Goal: Task Accomplishment & Management: Use online tool/utility

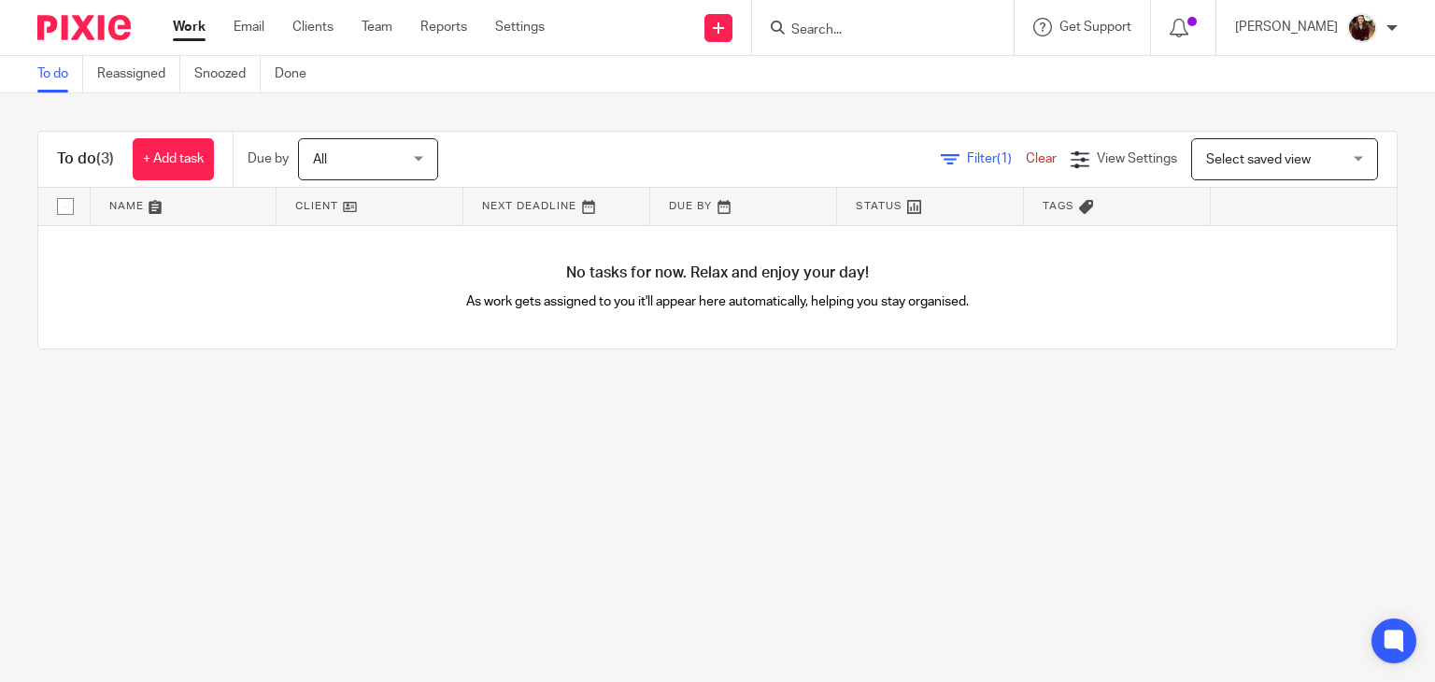
click at [192, 31] on link "Work" at bounding box center [189, 27] width 33 height 19
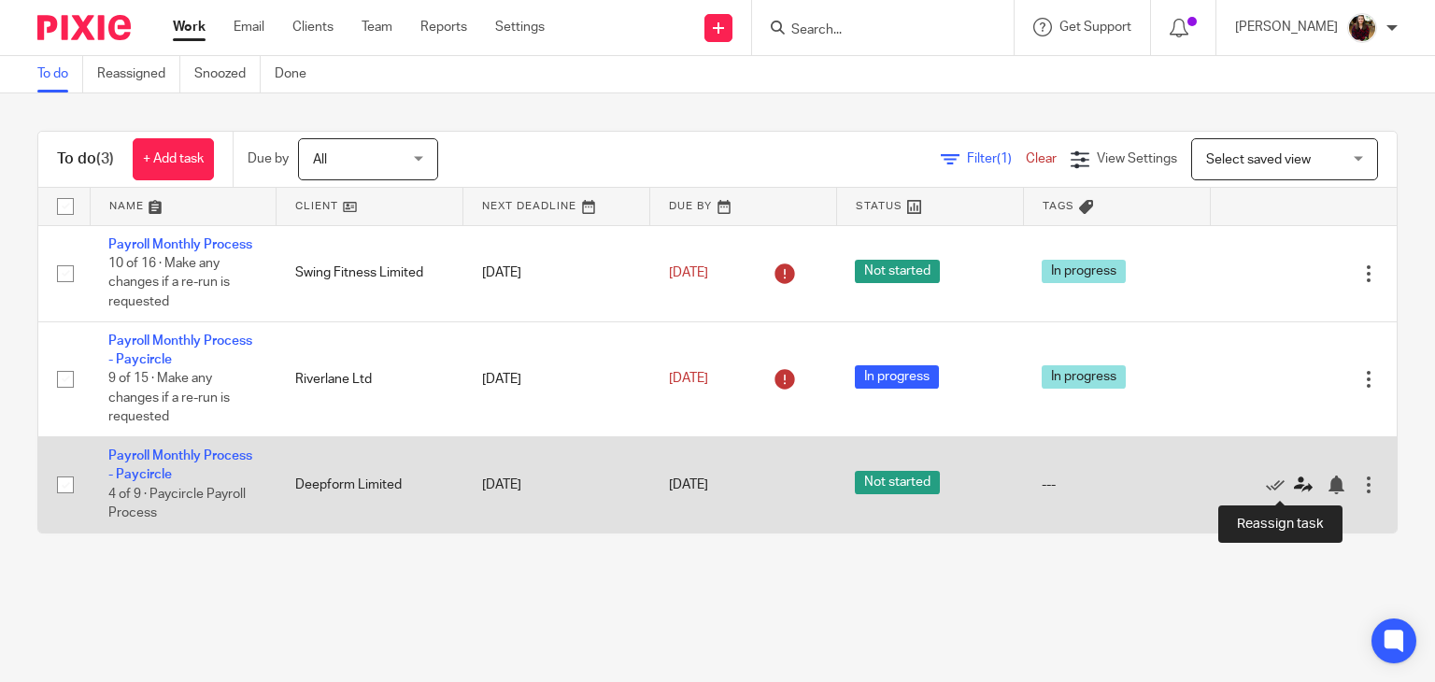
click at [1294, 488] on icon at bounding box center [1303, 485] width 19 height 19
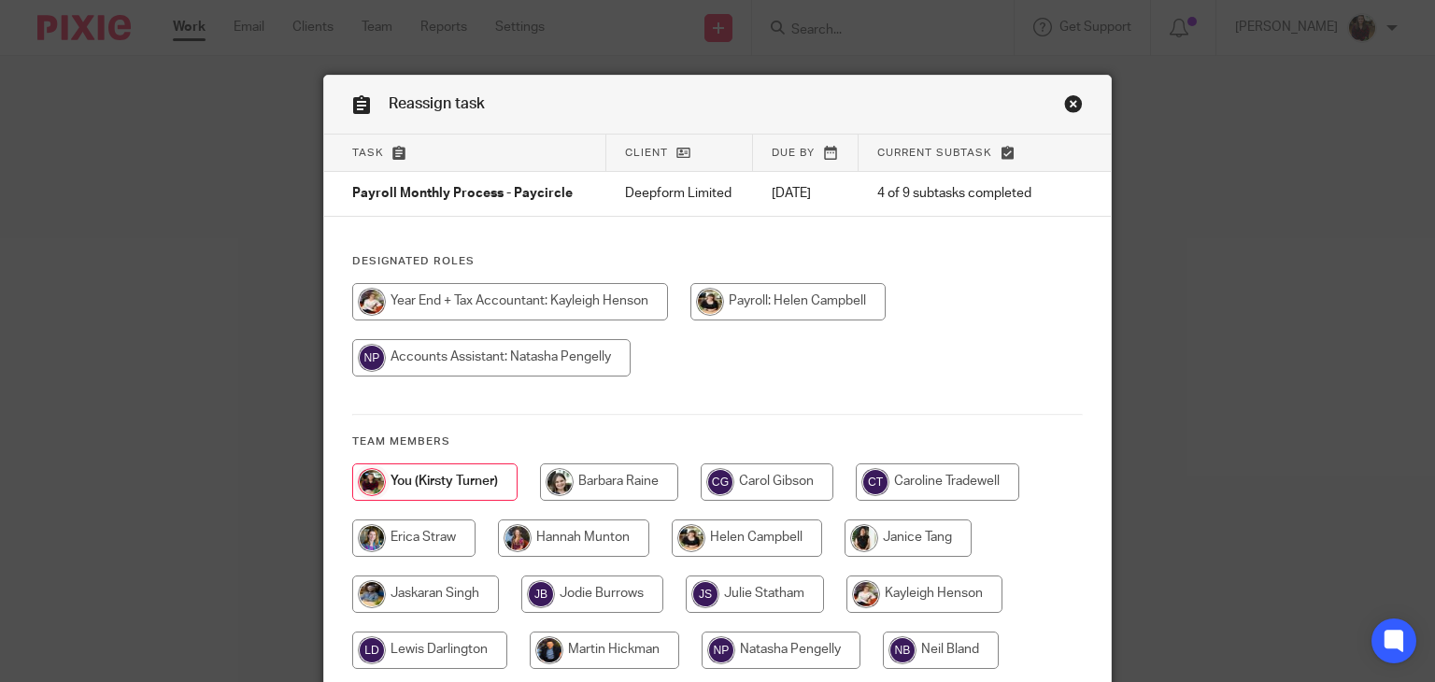
drag, startPoint x: 813, startPoint y: 303, endPoint x: 832, endPoint y: 306, distance: 19.1
click at [812, 303] on input "radio" at bounding box center [787, 301] width 195 height 37
radio input "true"
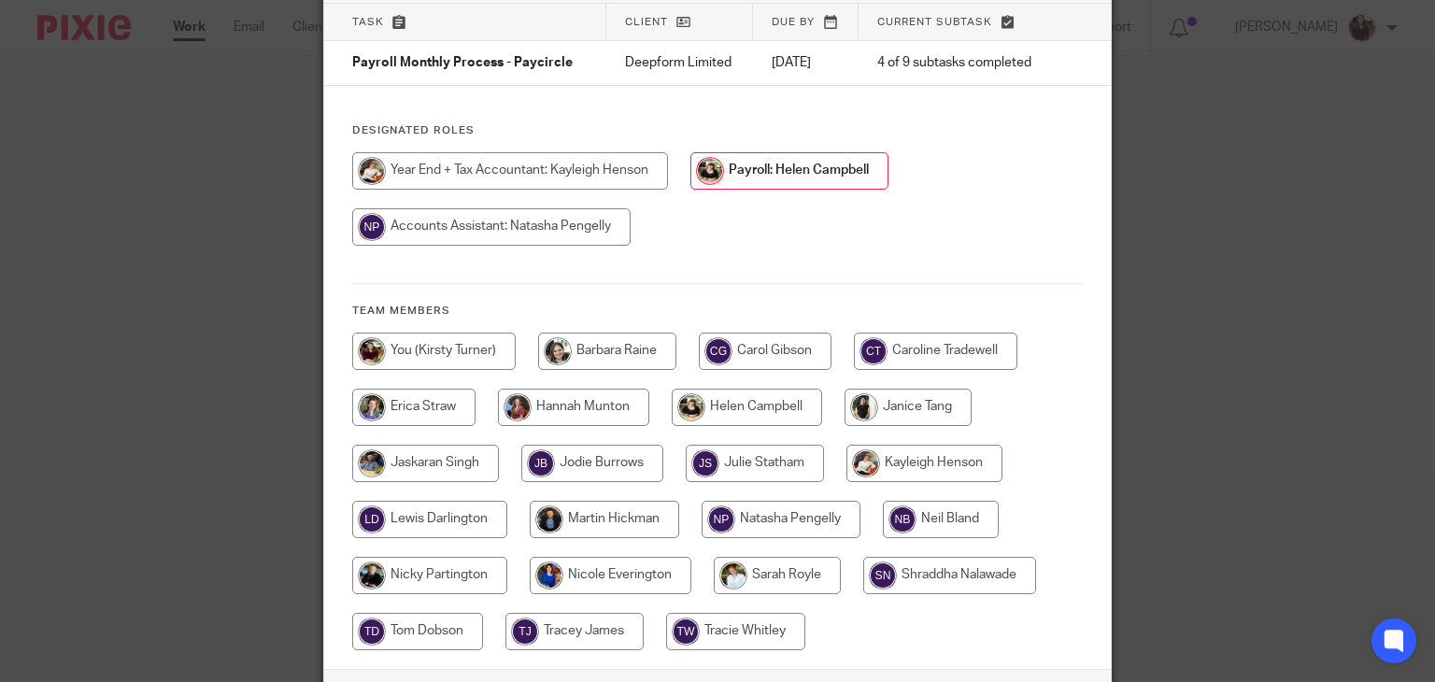
scroll to position [271, 0]
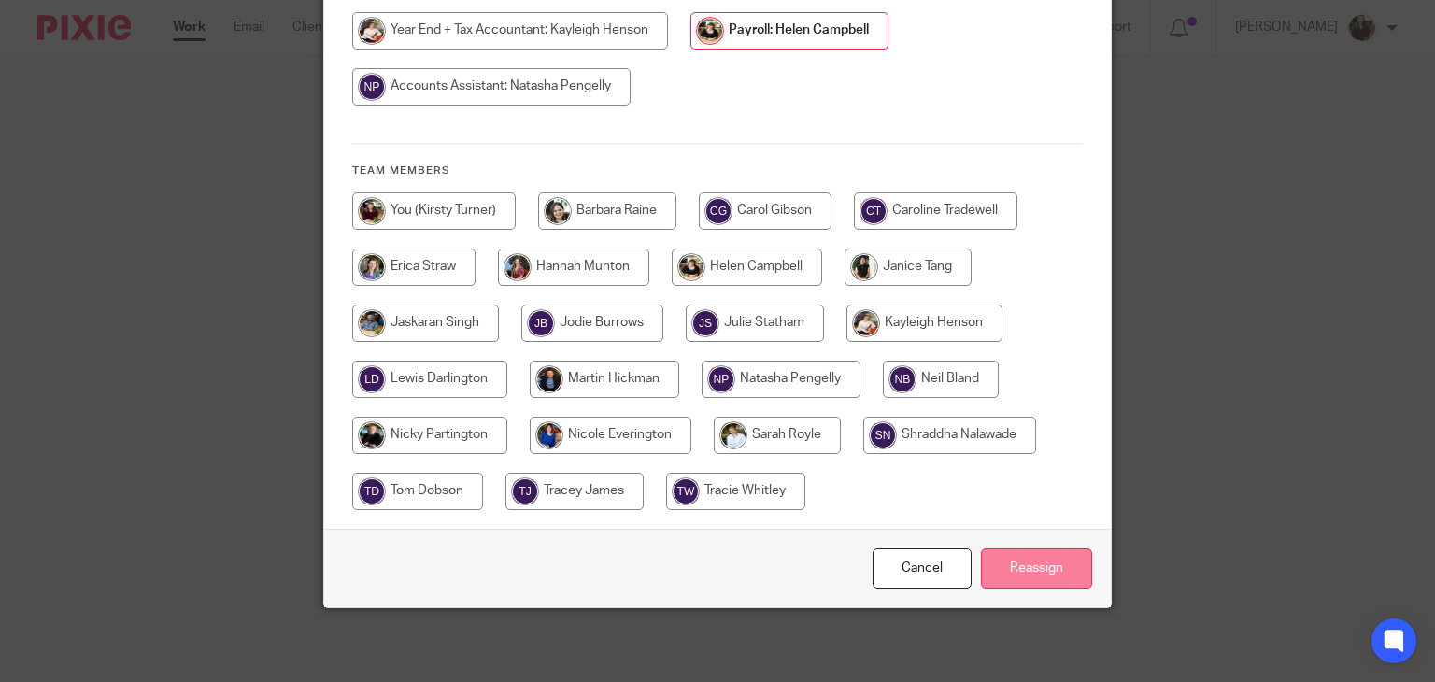
click at [1034, 562] on input "Reassign" at bounding box center [1036, 568] width 111 height 40
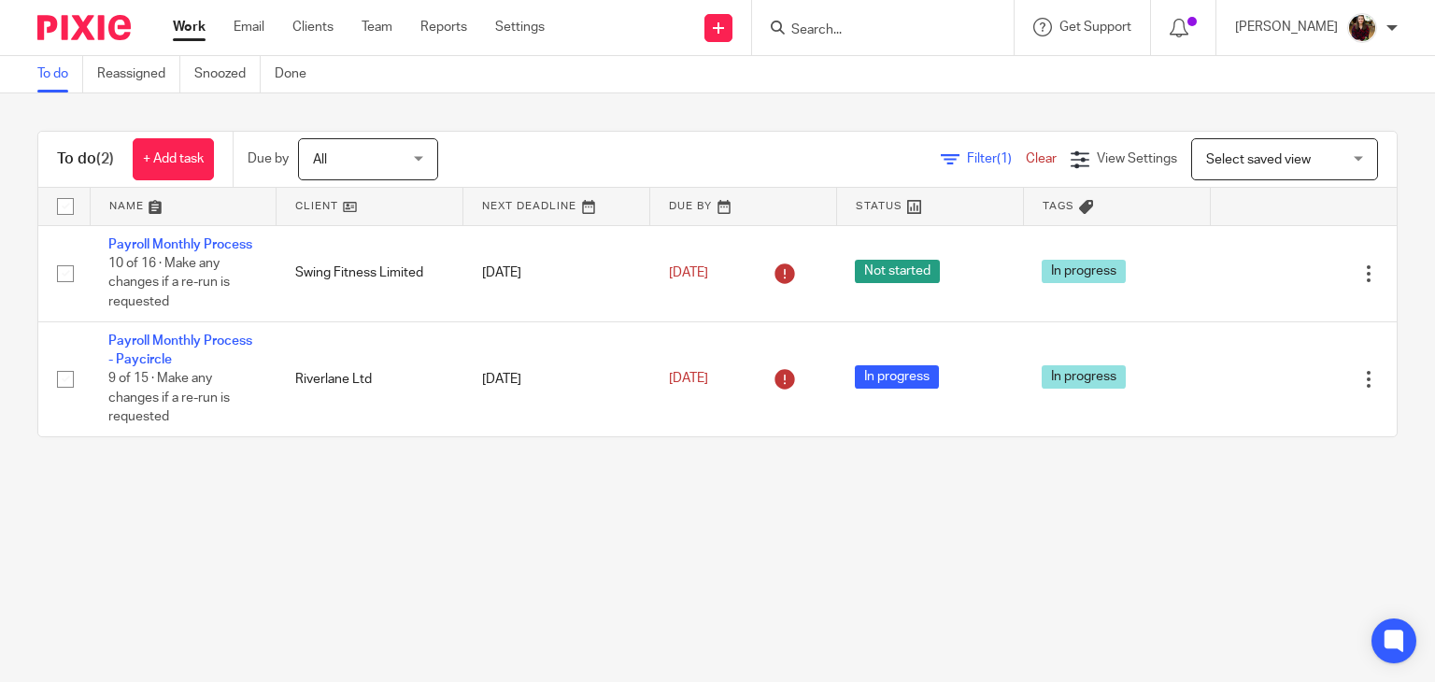
click at [1010, 547] on main "To do Reassigned Snoozed Done To do (2) + Add task Due by All All Today Tomorro…" at bounding box center [717, 341] width 1435 height 682
click at [923, 31] on input "Search" at bounding box center [874, 30] width 168 height 17
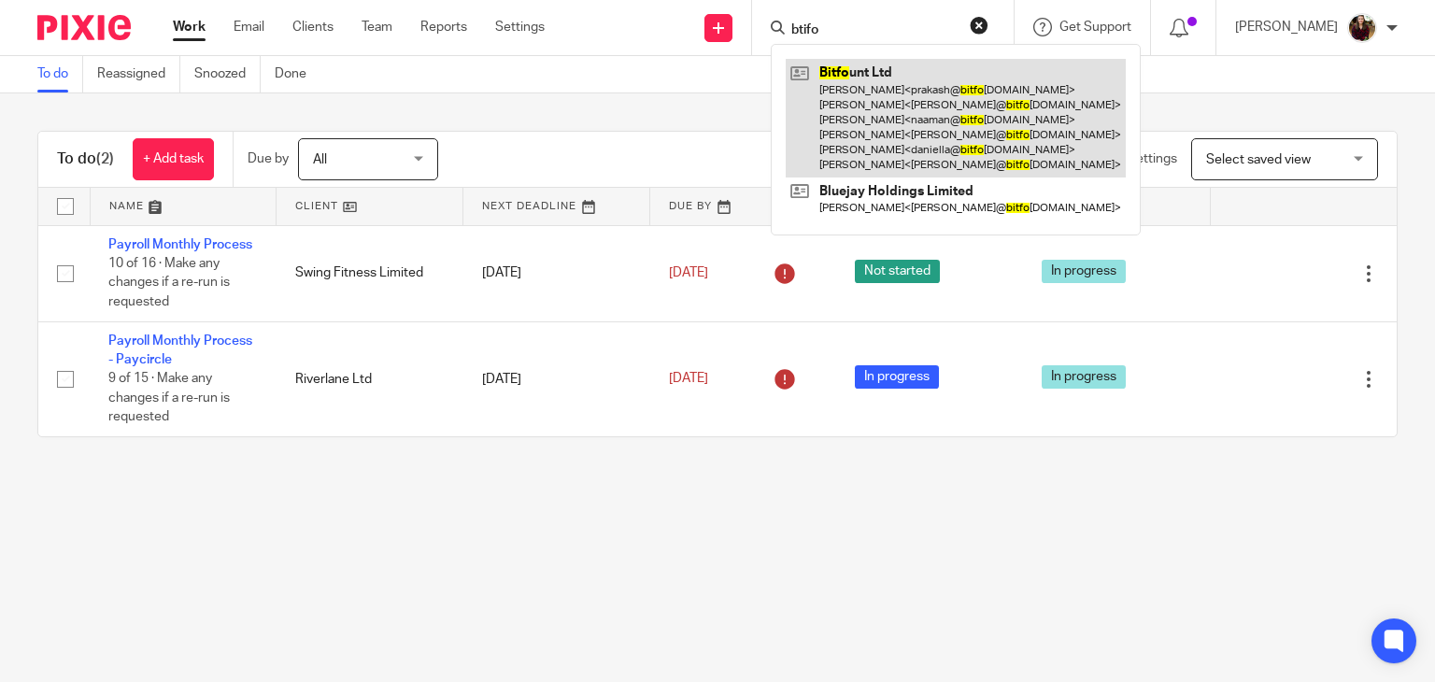
type input "btifo"
click at [892, 128] on link at bounding box center [956, 118] width 340 height 119
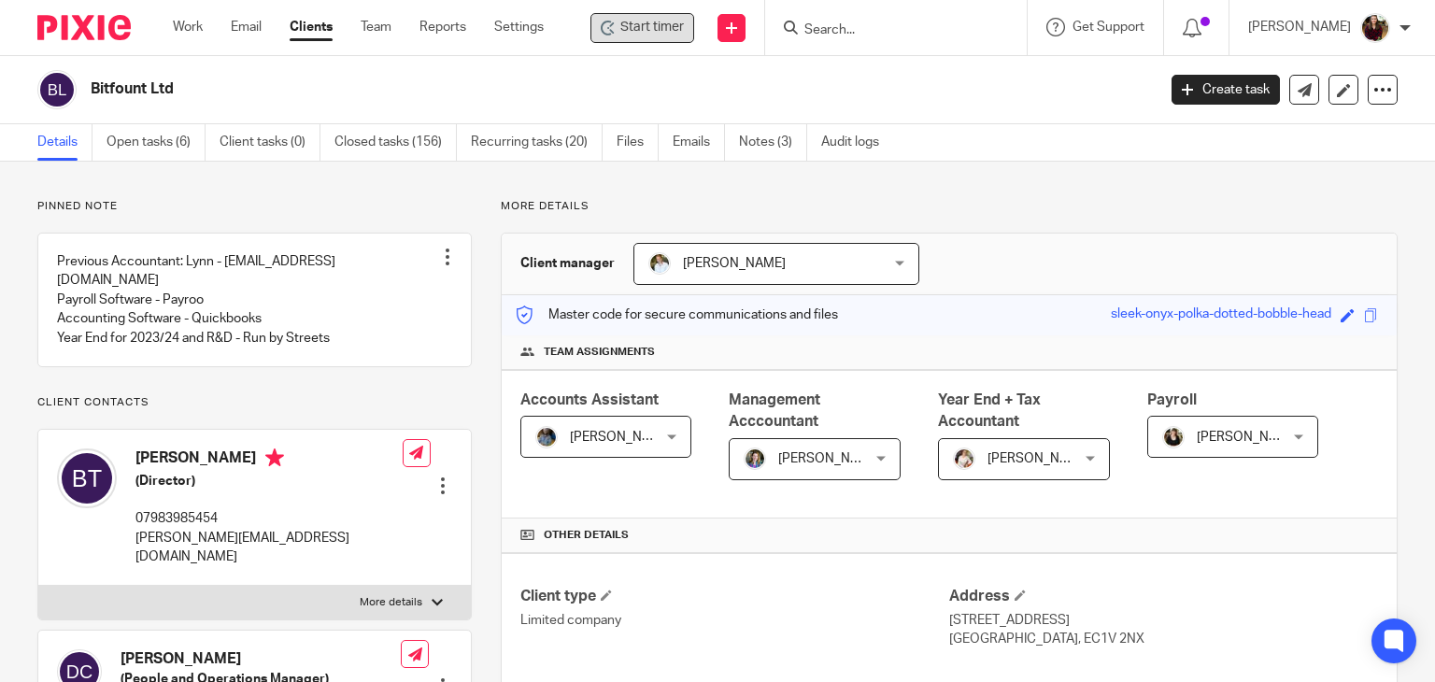
click at [650, 23] on span "Start timer" at bounding box center [652, 28] width 64 height 20
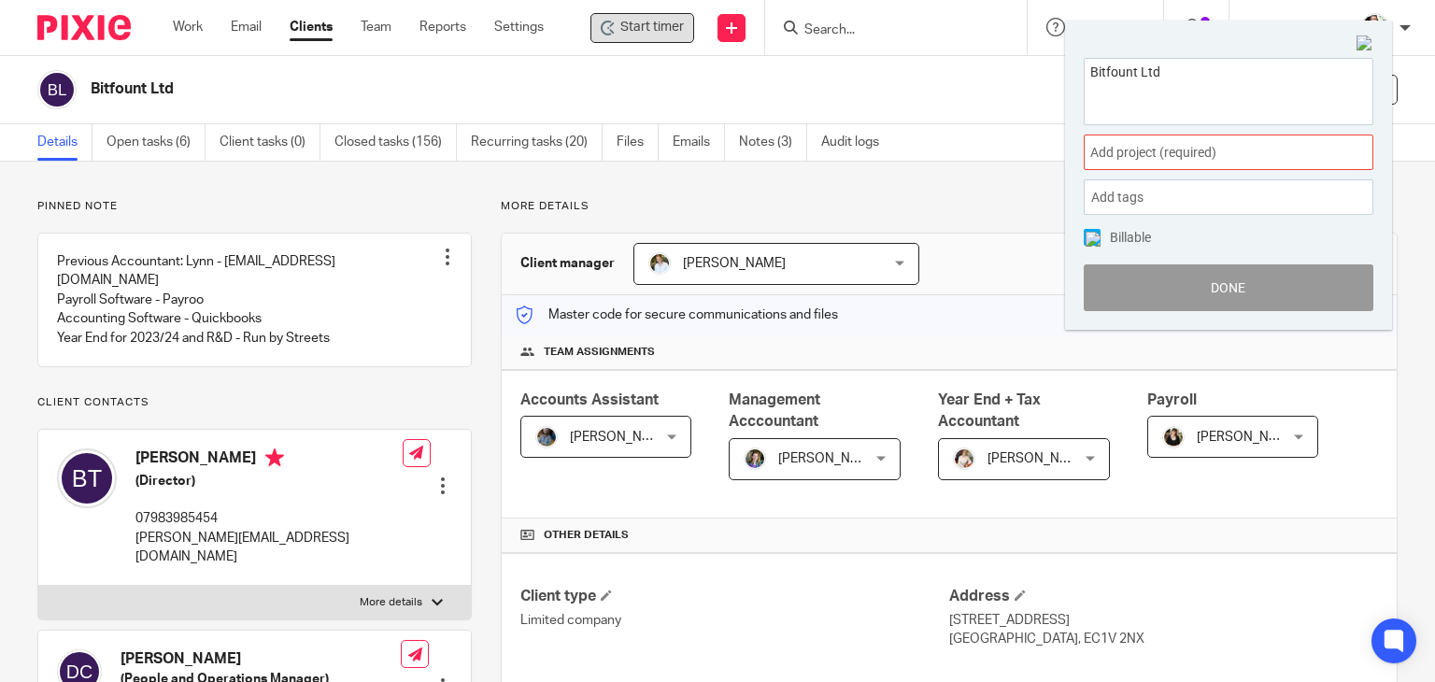
click at [1287, 153] on span "Add project (required) :" at bounding box center [1207, 153] width 235 height 20
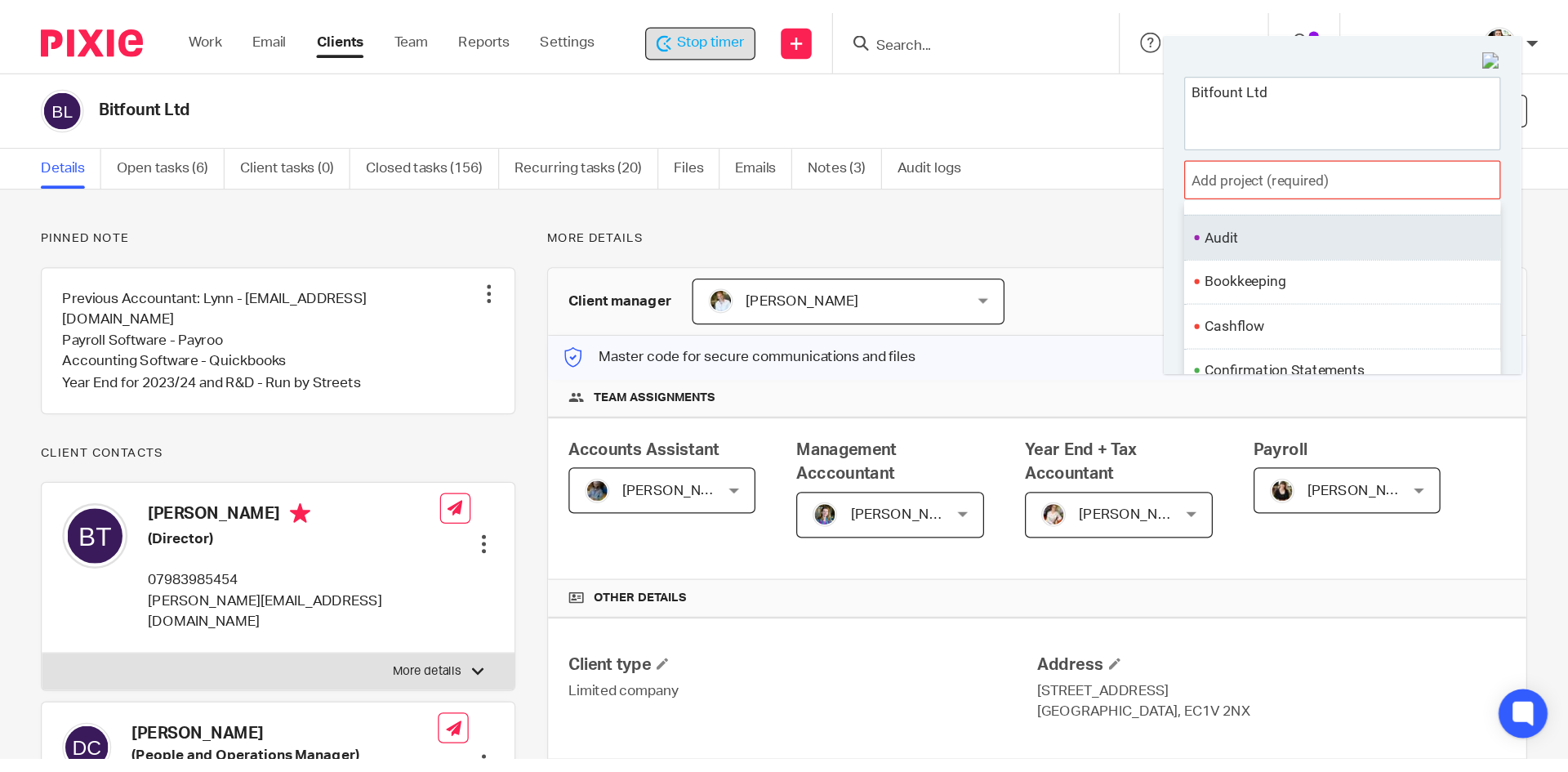
scroll to position [81, 0]
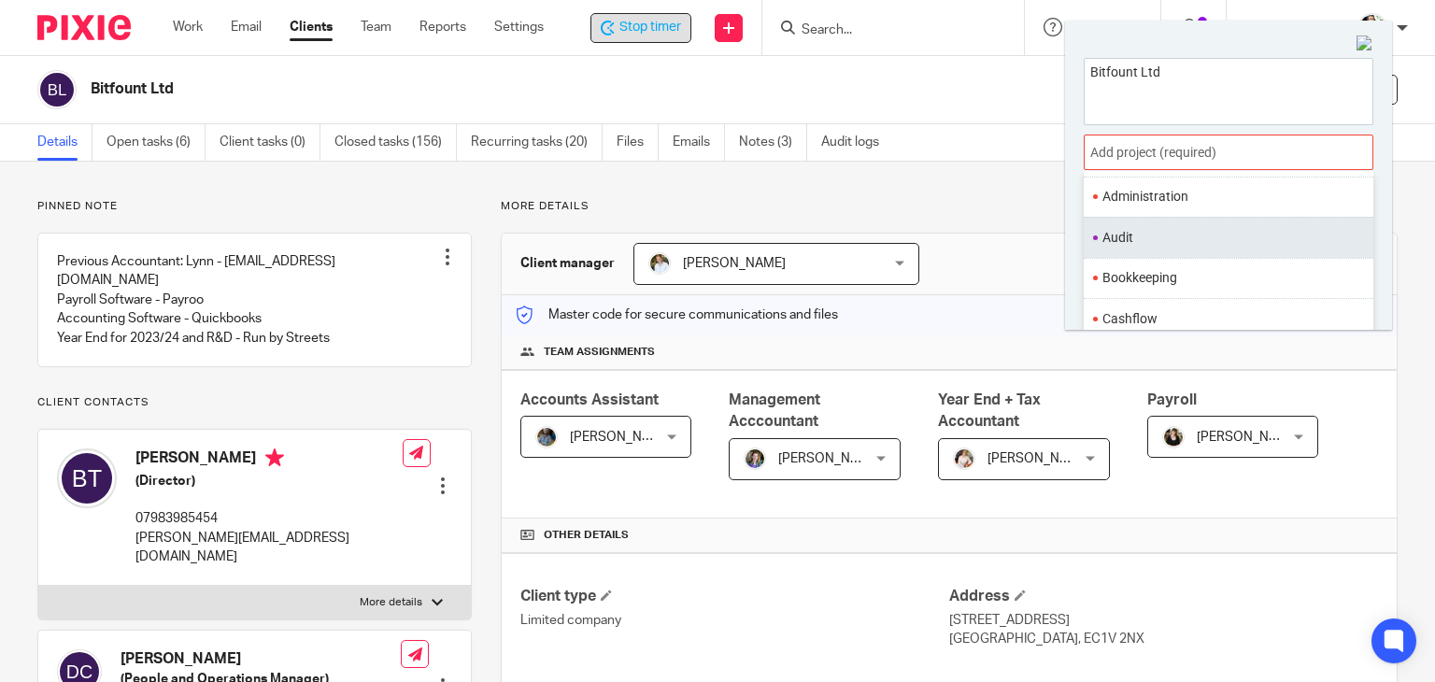
click at [1159, 228] on li "Audit" at bounding box center [1225, 238] width 244 height 20
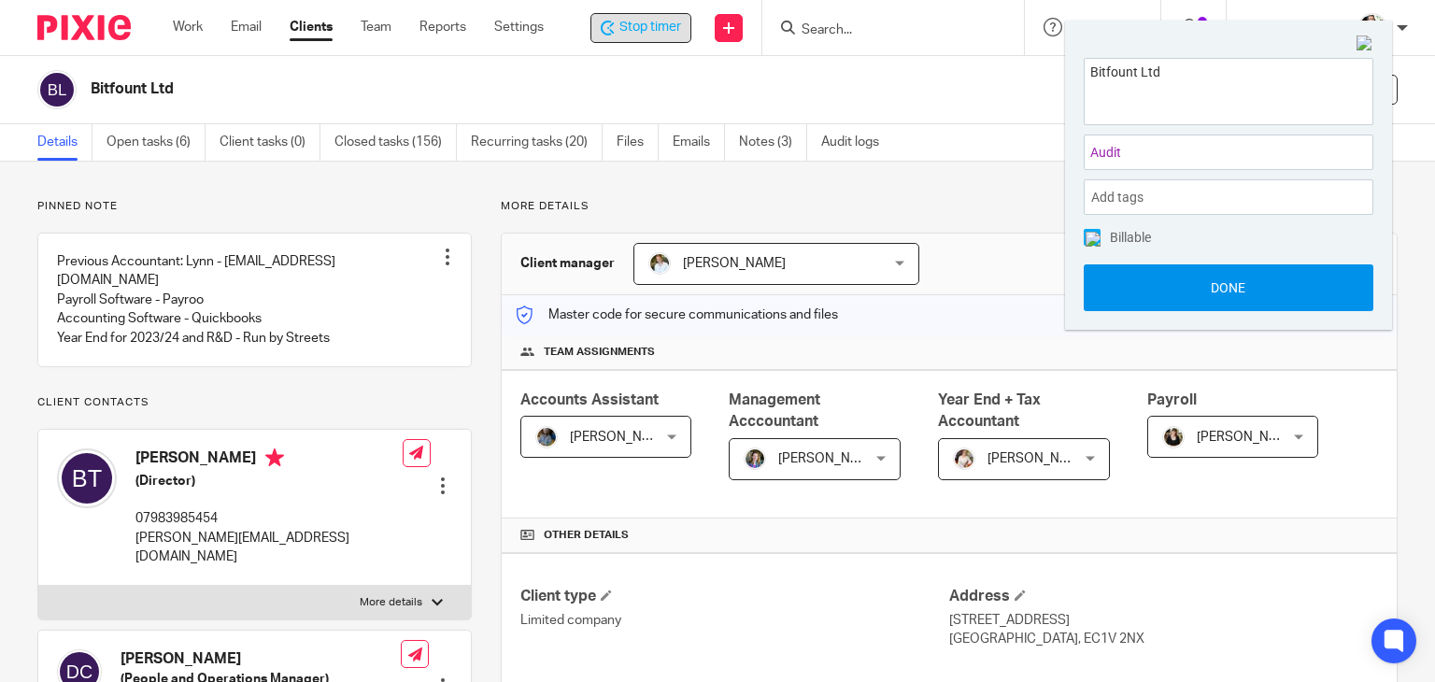
click at [1207, 292] on button "Done" at bounding box center [1229, 287] width 290 height 47
